Goal: Information Seeking & Learning: Learn about a topic

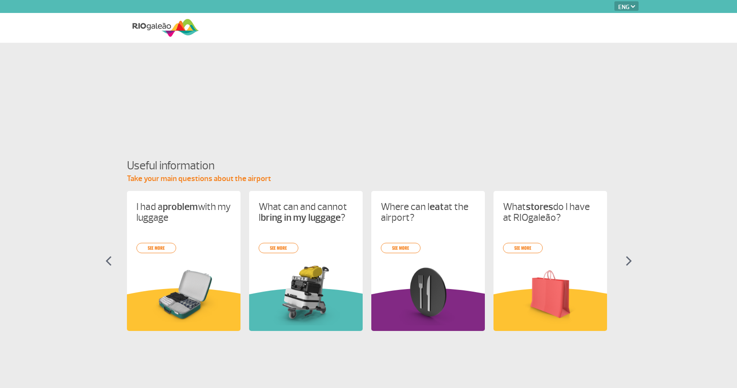
select select "en"
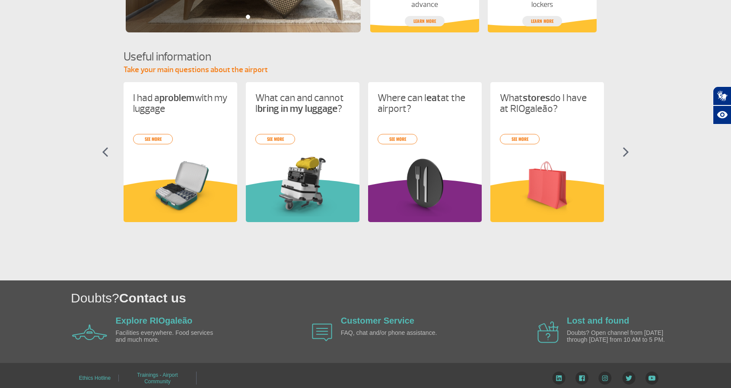
scroll to position [355, 0]
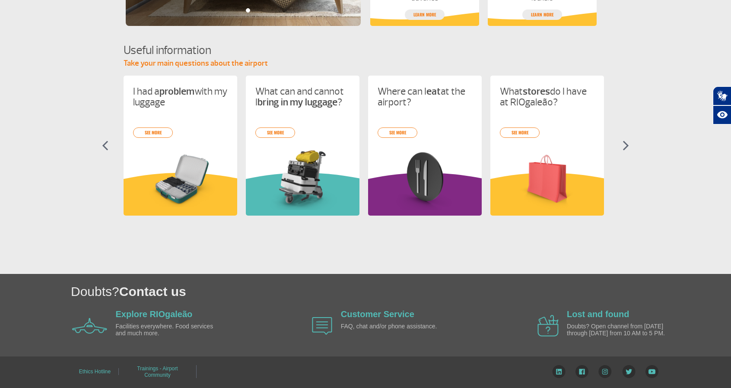
click at [625, 144] on section "Useful information Take your main questions about the airport I had a problem w…" at bounding box center [365, 136] width 731 height 189
click at [623, 140] on img at bounding box center [626, 145] width 6 height 10
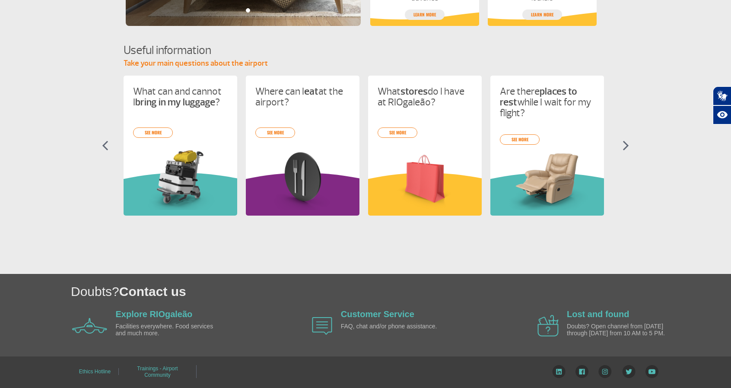
click at [623, 140] on img at bounding box center [626, 145] width 6 height 10
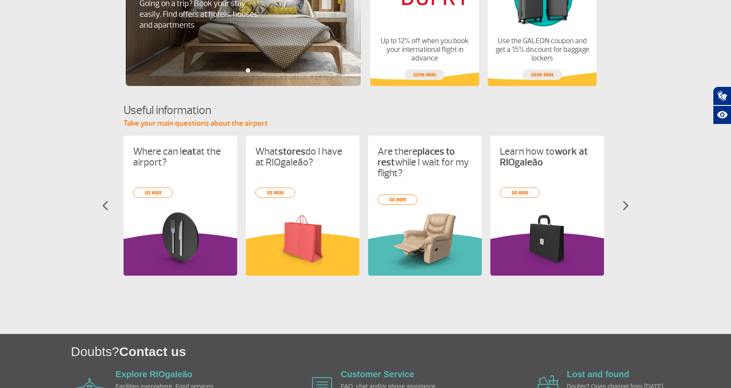
scroll to position [182, 0]
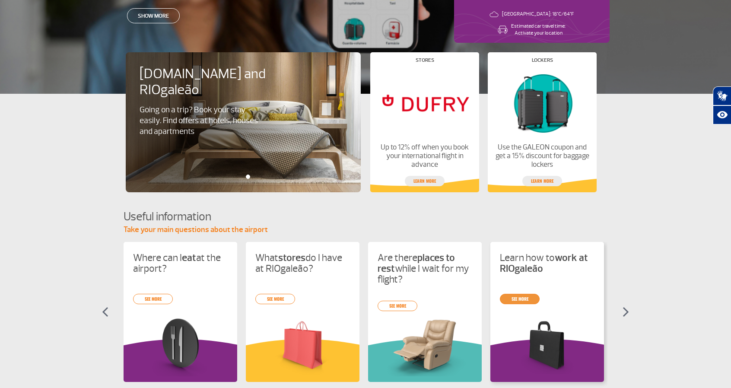
click at [520, 298] on link "see more" at bounding box center [520, 299] width 40 height 10
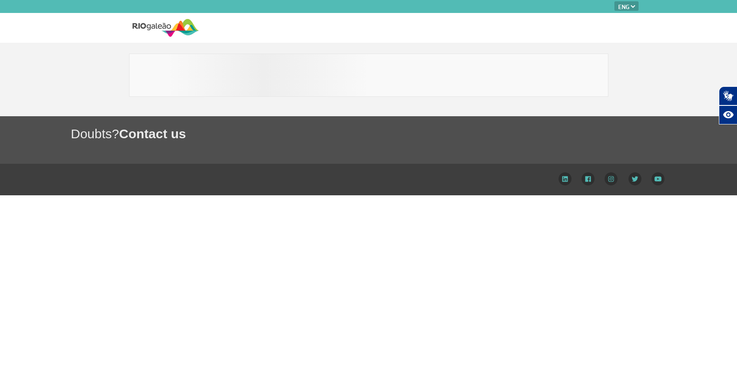
select select "en"
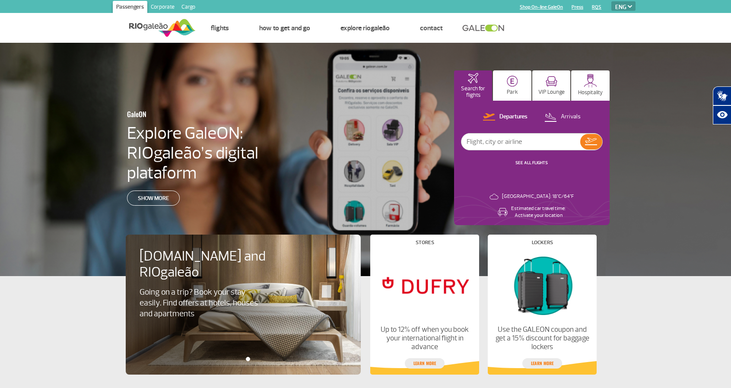
select select "en"
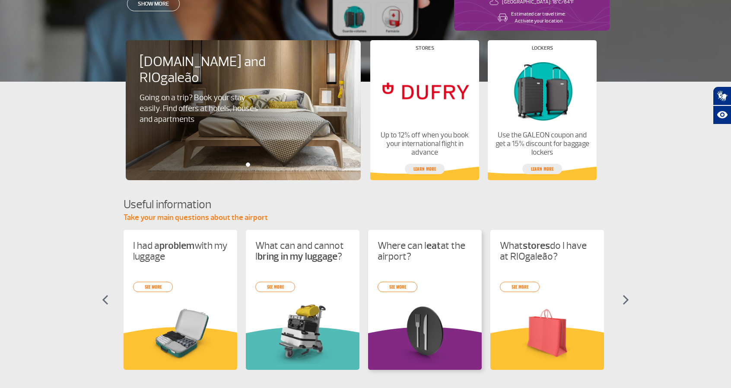
scroll to position [355, 0]
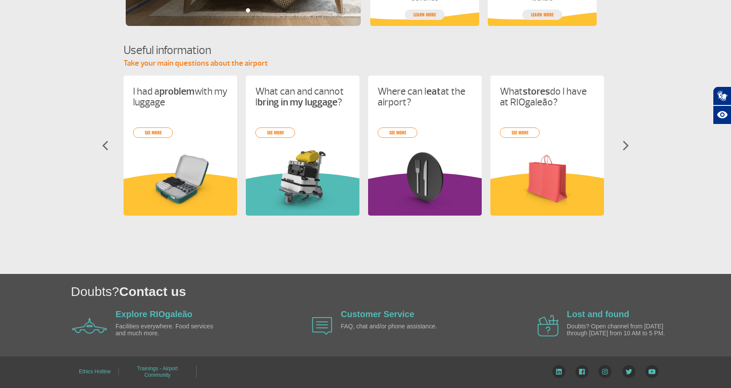
click at [624, 140] on img at bounding box center [626, 145] width 6 height 10
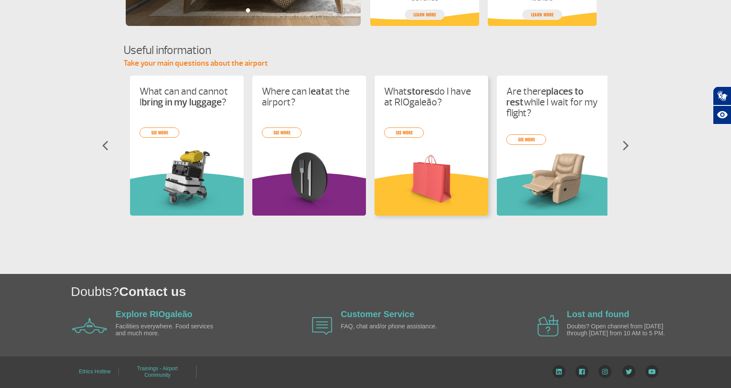
scroll to position [0, 122]
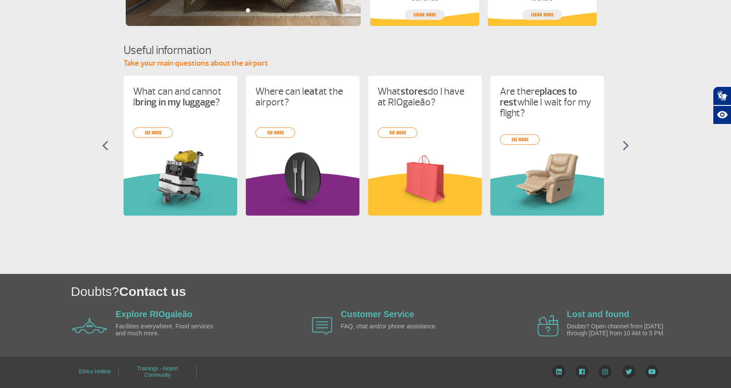
click at [623, 140] on img at bounding box center [626, 145] width 6 height 10
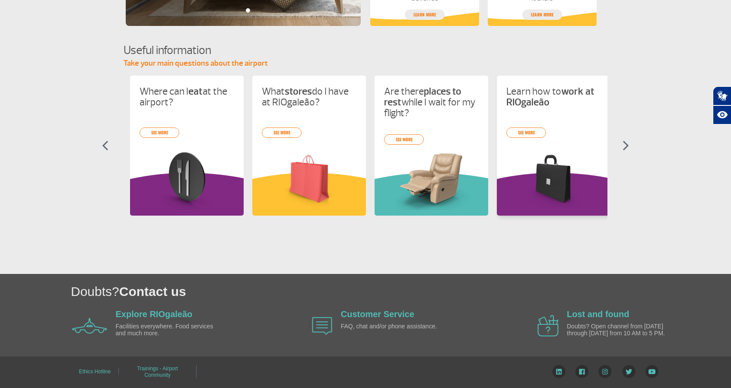
scroll to position [0, 245]
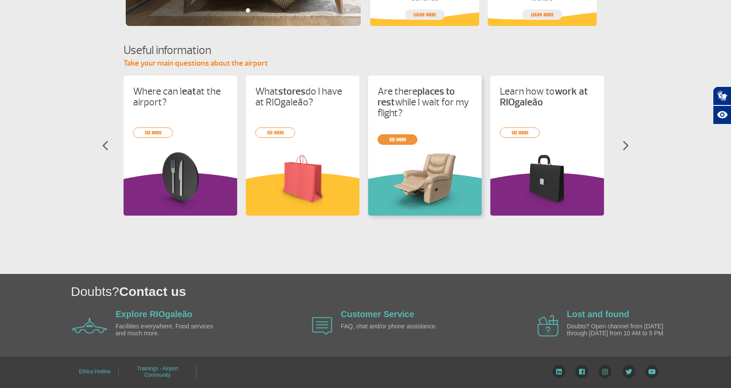
click at [397, 134] on link "see more" at bounding box center [398, 139] width 40 height 10
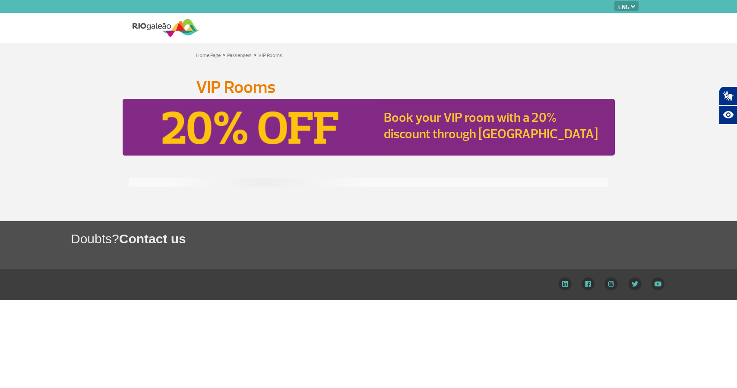
select select "en"
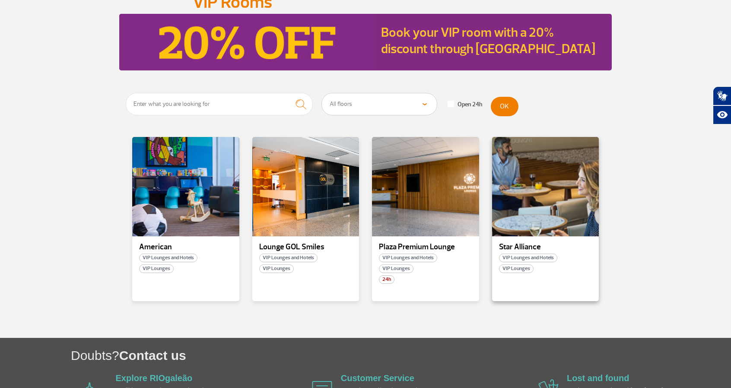
scroll to position [86, 0]
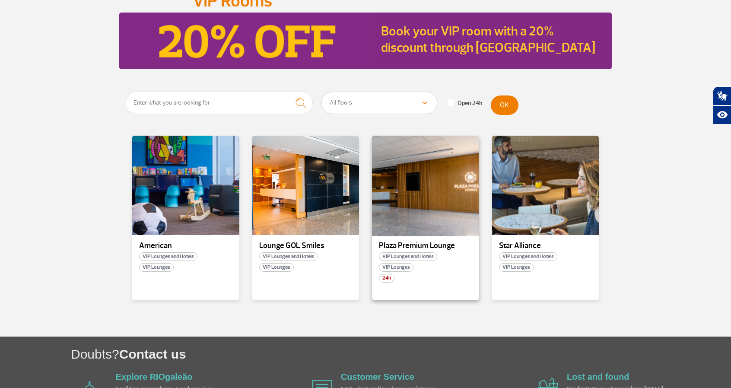
click at [420, 210] on div at bounding box center [425, 186] width 109 height 102
